Goal: Check status: Check status

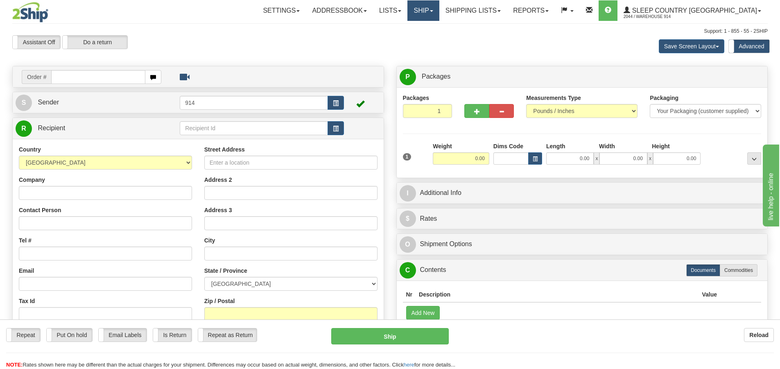
click at [433, 11] on span at bounding box center [431, 11] width 3 height 2
click at [431, 37] on span "OnHold / Order Queue" at bounding box center [402, 39] width 58 height 7
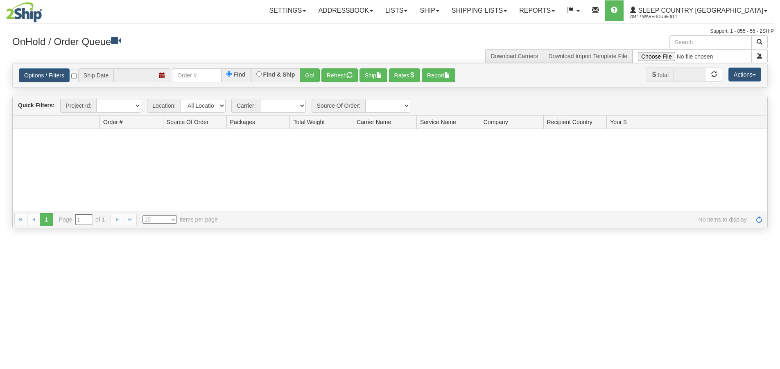
type input "[DATE]"
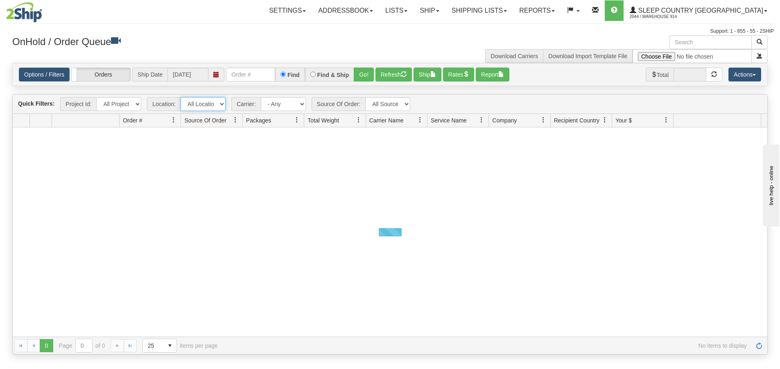
click at [219, 100] on select "All Locations 914 9009 [GEOGRAPHIC_DATA] SLE BEDDN ZINUC" at bounding box center [203, 104] width 45 height 14
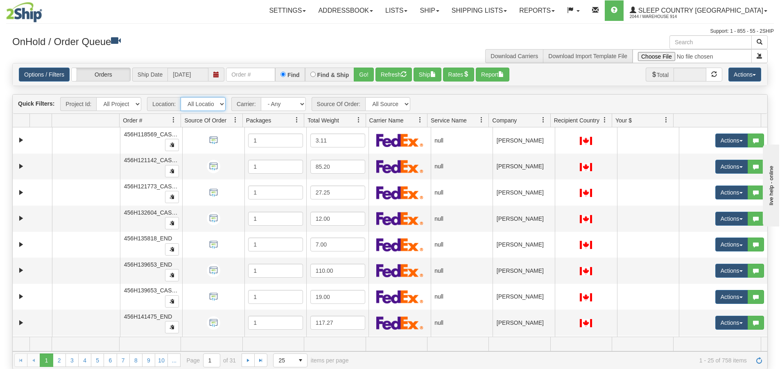
select select "7603"
click at [181, 97] on select "All Locations 914 9009 [GEOGRAPHIC_DATA] SLE BEDDN ZINUC" at bounding box center [203, 104] width 45 height 14
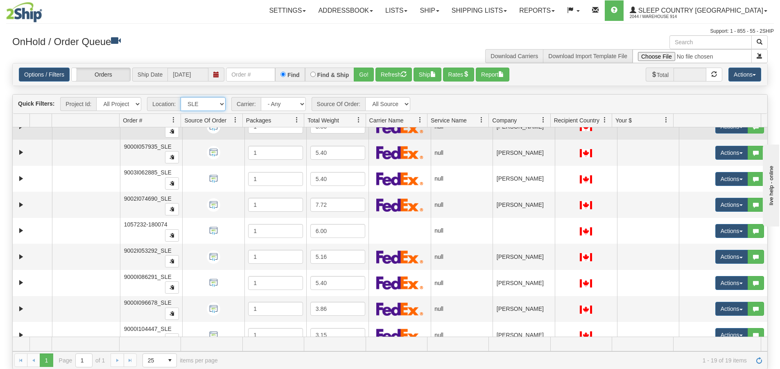
scroll to position [123, 0]
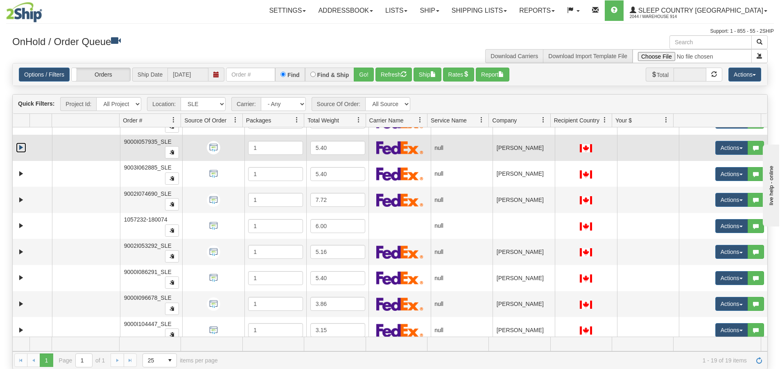
click at [20, 148] on link "Expand" at bounding box center [21, 148] width 10 height 10
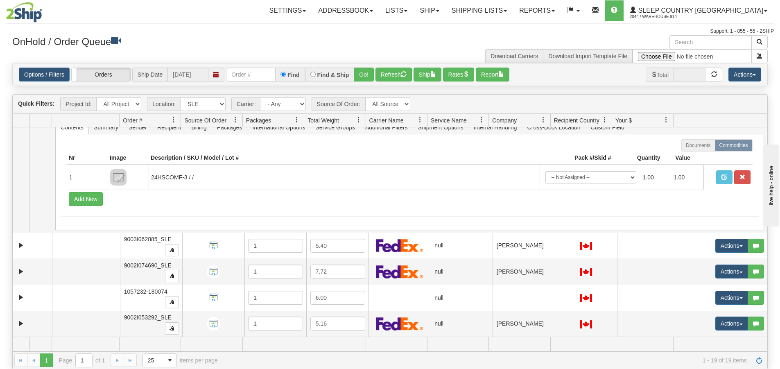
scroll to position [246, 0]
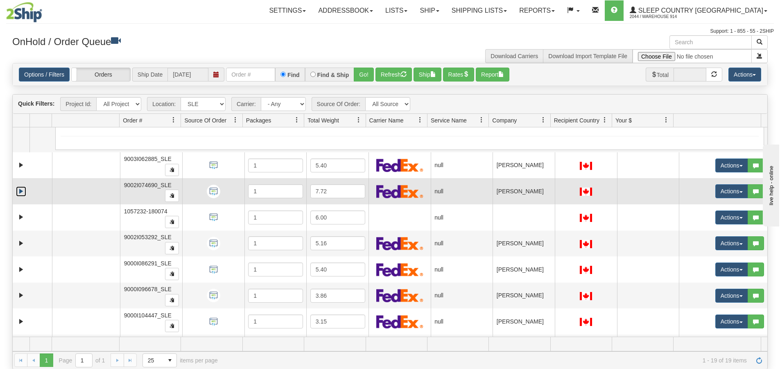
click at [22, 192] on link "Expand" at bounding box center [21, 191] width 10 height 10
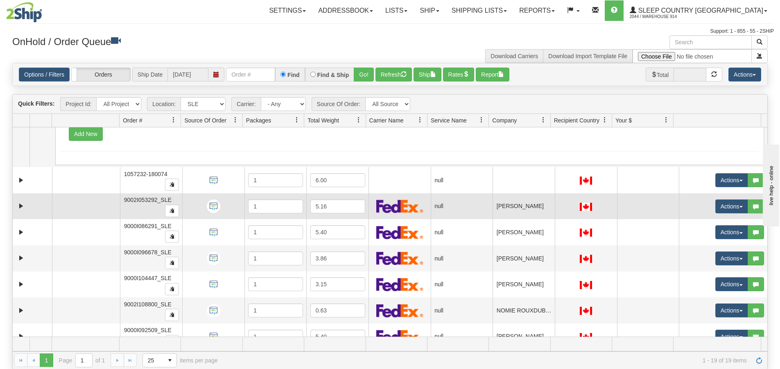
scroll to position [410, 0]
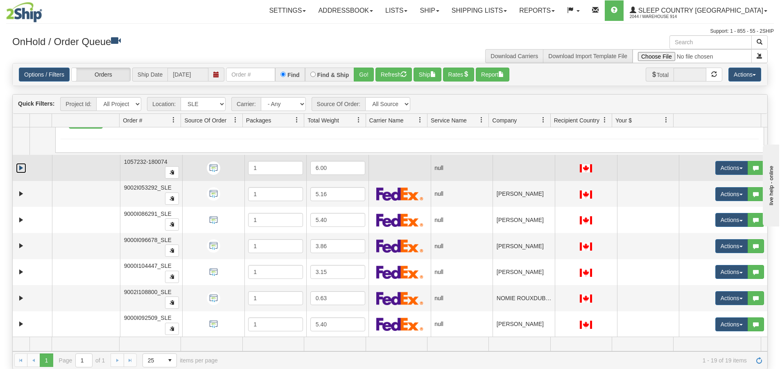
click at [19, 170] on link "Expand" at bounding box center [21, 168] width 10 height 10
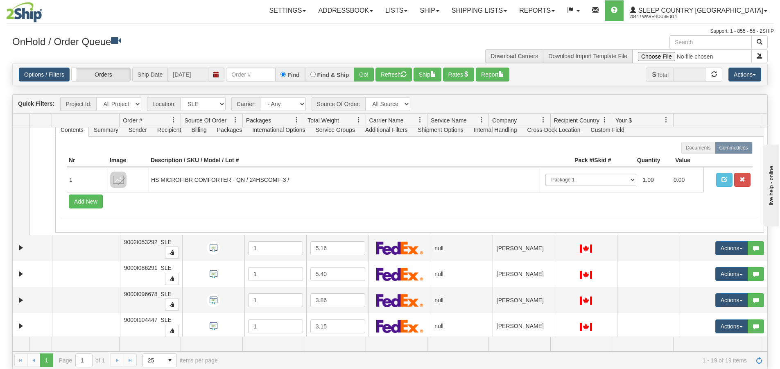
scroll to position [491, 0]
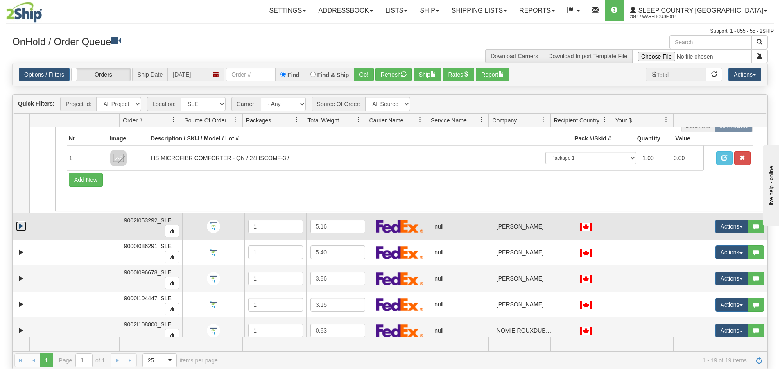
click at [22, 227] on link "Expand" at bounding box center [21, 226] width 10 height 10
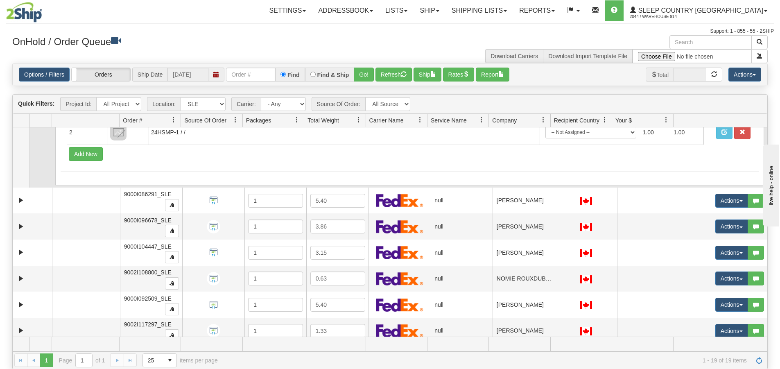
scroll to position [696, 0]
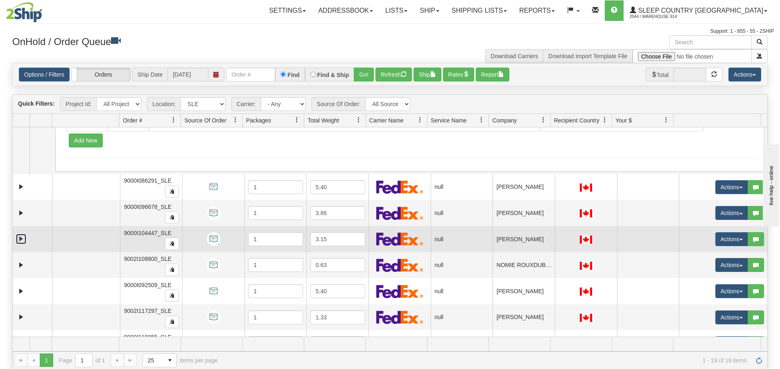
click at [20, 239] on link "Expand" at bounding box center [21, 239] width 10 height 10
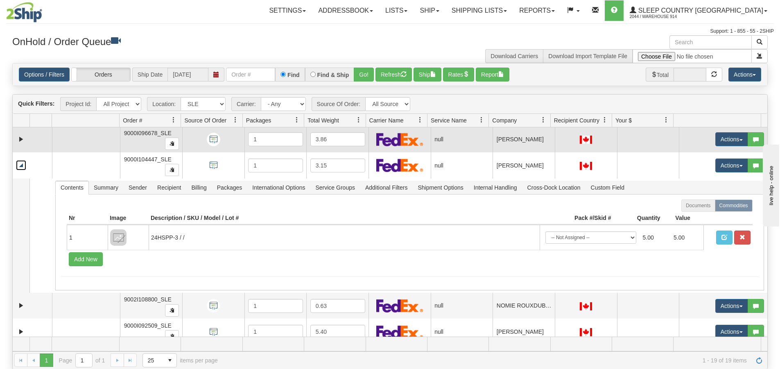
scroll to position [778, 0]
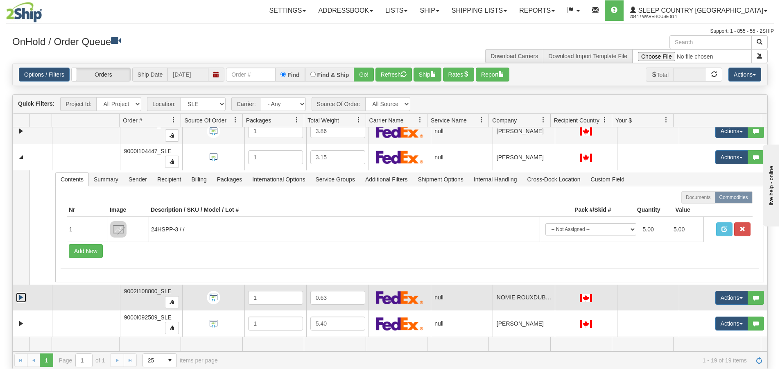
click at [21, 301] on link "Expand" at bounding box center [21, 297] width 10 height 10
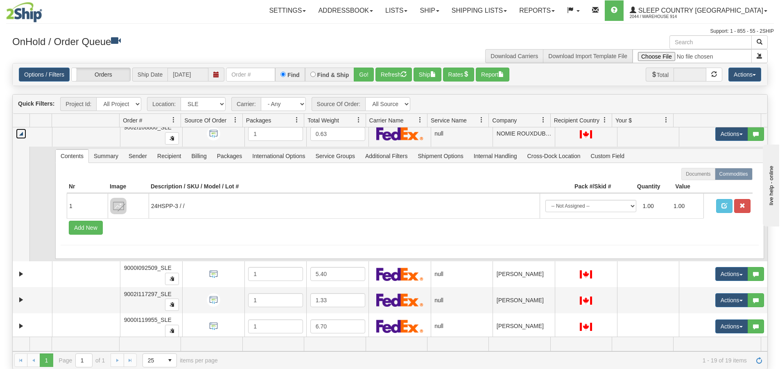
scroll to position [983, 0]
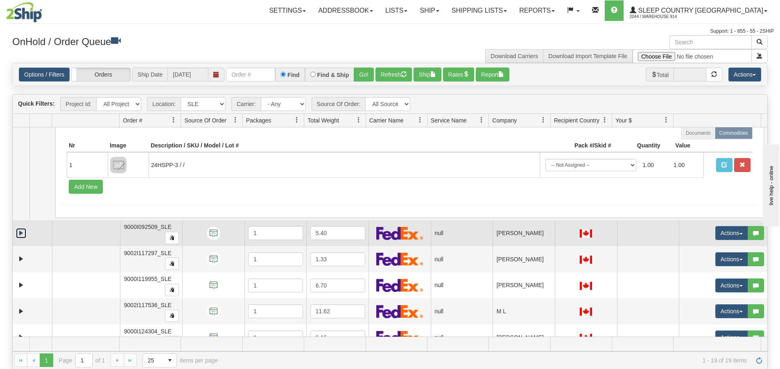
click at [25, 234] on link "Expand" at bounding box center [21, 233] width 10 height 10
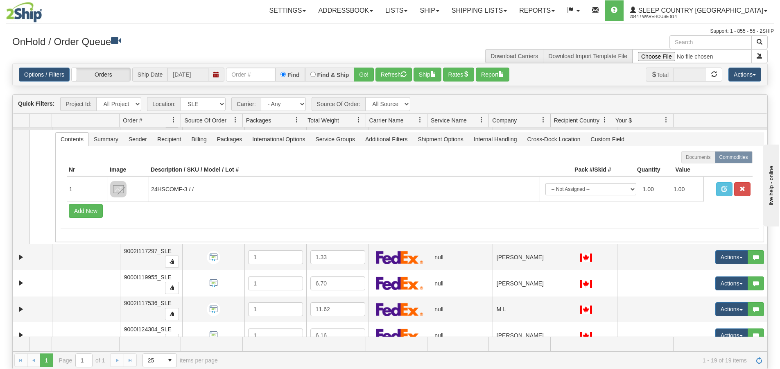
scroll to position [1111, 0]
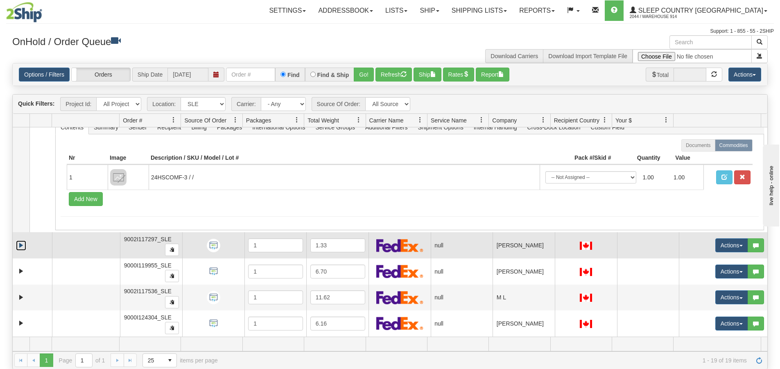
click at [21, 247] on link "Expand" at bounding box center [21, 245] width 10 height 10
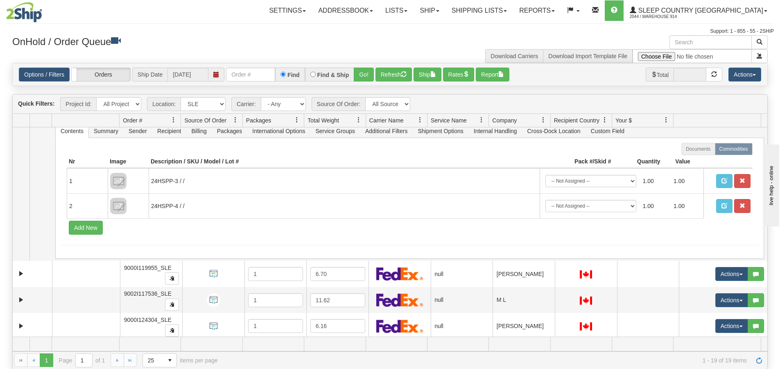
scroll to position [1250, 0]
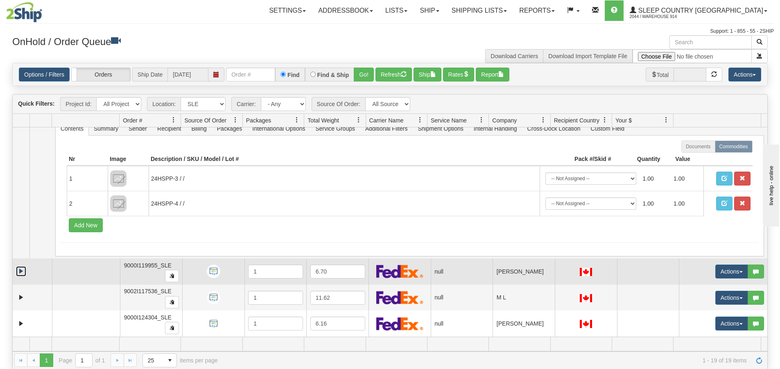
click at [23, 269] on link "Expand" at bounding box center [21, 271] width 10 height 10
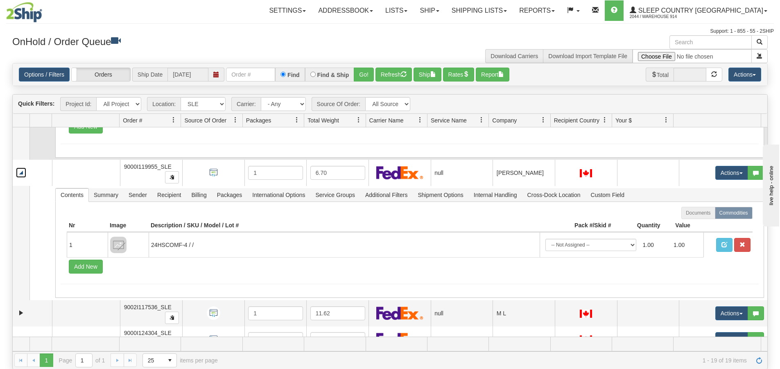
scroll to position [1365, 0]
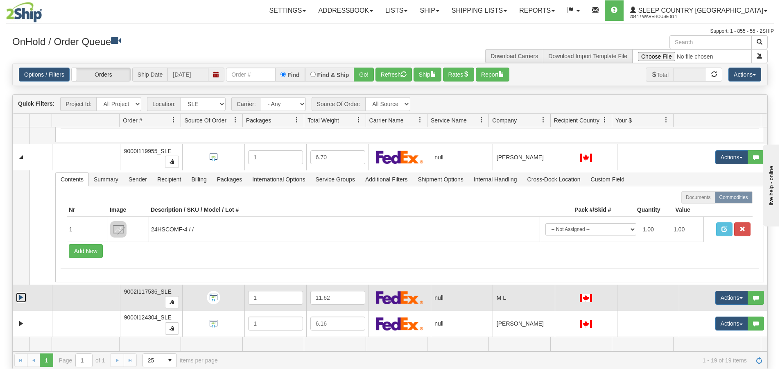
click at [23, 293] on link "Expand" at bounding box center [21, 297] width 10 height 10
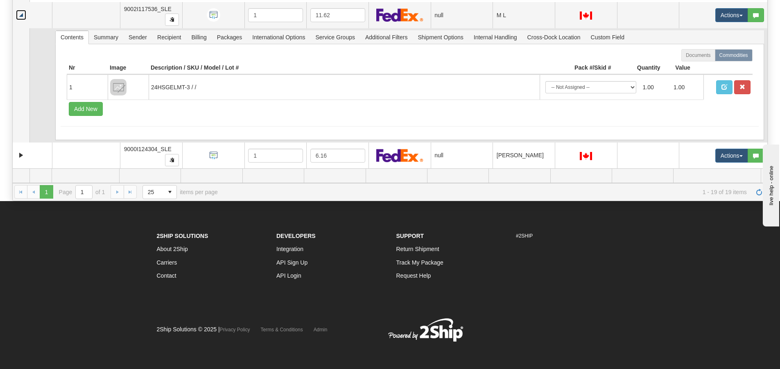
scroll to position [170, 0]
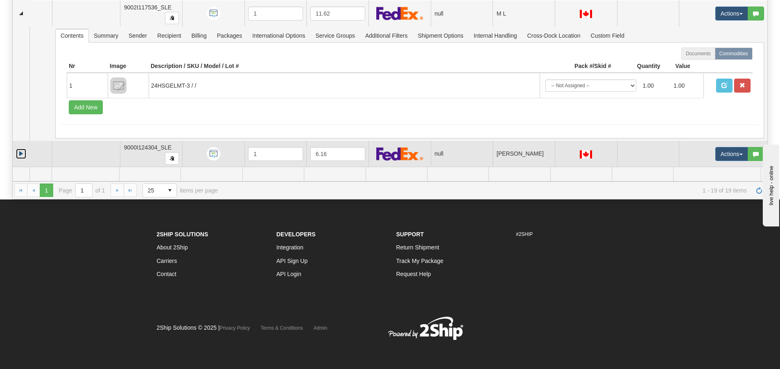
click at [19, 156] on link "Expand" at bounding box center [21, 154] width 10 height 10
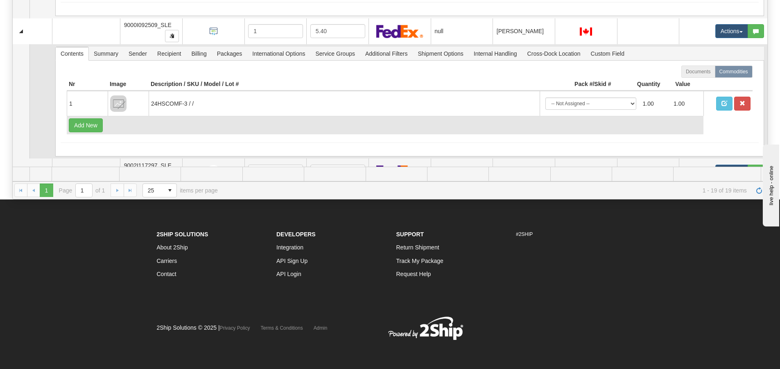
scroll to position [1004, 0]
